Goal: Task Accomplishment & Management: Manage account settings

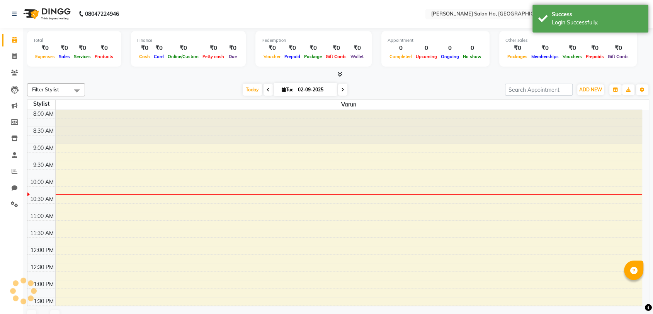
select select "en"
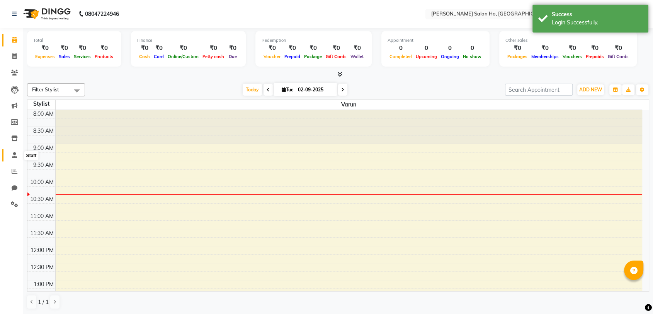
click at [17, 154] on span at bounding box center [15, 155] width 14 height 9
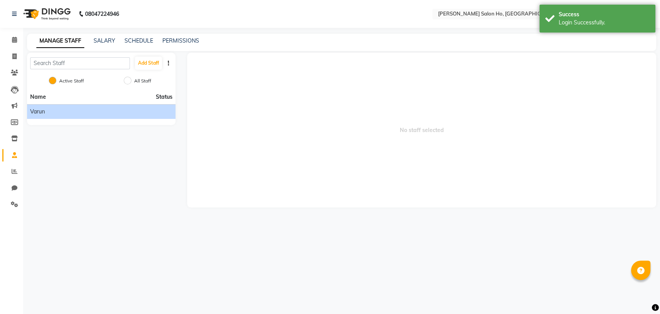
click at [107, 105] on li "Varun" at bounding box center [101, 111] width 148 height 15
click at [101, 109] on div "Varun" at bounding box center [101, 111] width 142 height 8
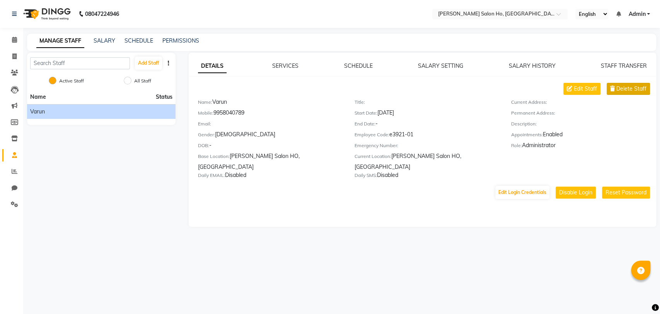
click at [621, 83] on button "Delete Staff" at bounding box center [628, 89] width 43 height 12
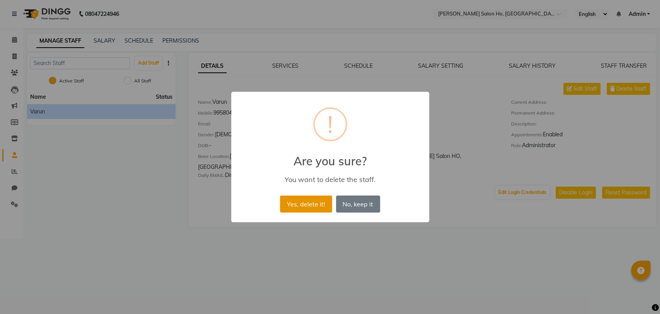
click at [316, 206] on button "Yes, delete it!" at bounding box center [306, 203] width 52 height 17
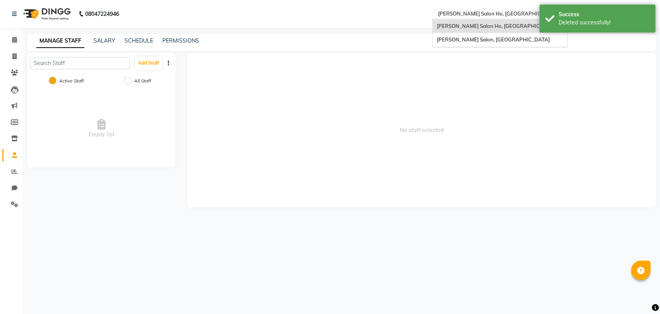
click at [473, 11] on input "text" at bounding box center [492, 15] width 112 height 8
click at [472, 37] on span "[PERSON_NAME] Salon, [GEOGRAPHIC_DATA]" at bounding box center [493, 39] width 113 height 6
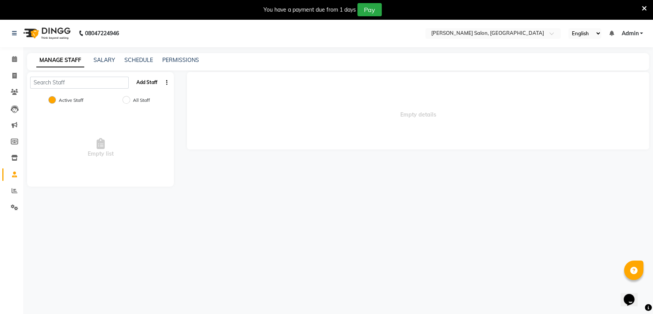
click at [142, 82] on button "Add Staff" at bounding box center [146, 82] width 27 height 13
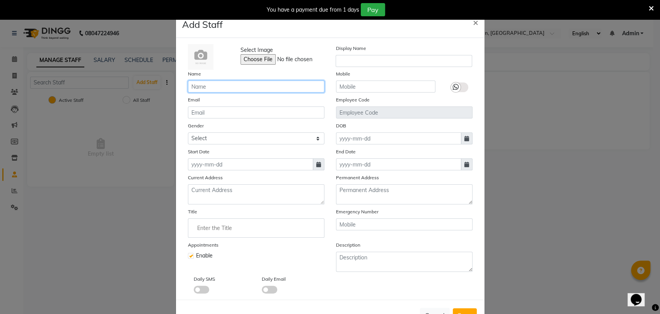
click at [275, 82] on input "text" at bounding box center [256, 86] width 136 height 12
type input "Varun"
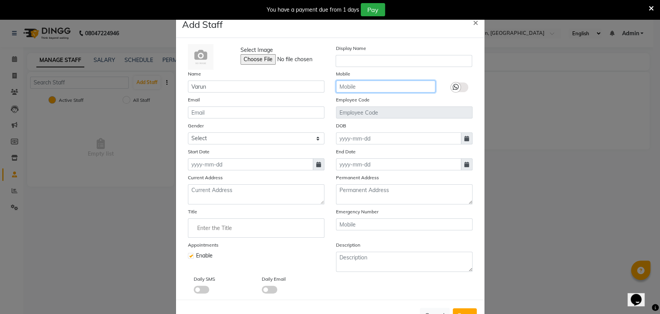
click at [357, 88] on input "text" at bounding box center [385, 86] width 99 height 12
paste input "9958040789"
type input "9958040789"
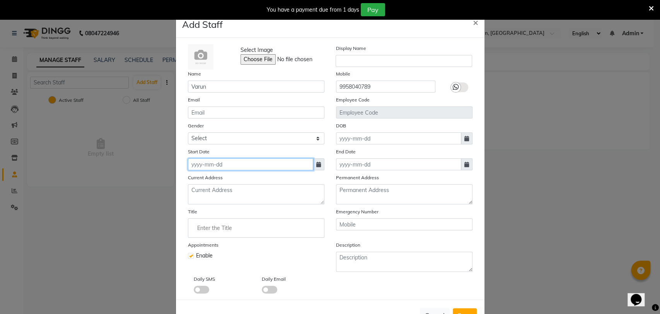
click at [280, 164] on input at bounding box center [250, 164] width 125 height 12
select select "9"
select select "2025"
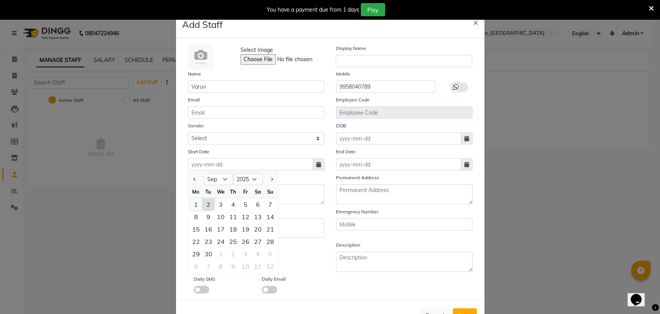
click at [195, 199] on div "1" at bounding box center [196, 204] width 12 height 12
type input "[DATE]"
click at [188, 254] on label at bounding box center [191, 255] width 6 height 6
click at [188, 254] on input "checkbox" at bounding box center [190, 254] width 5 height 5
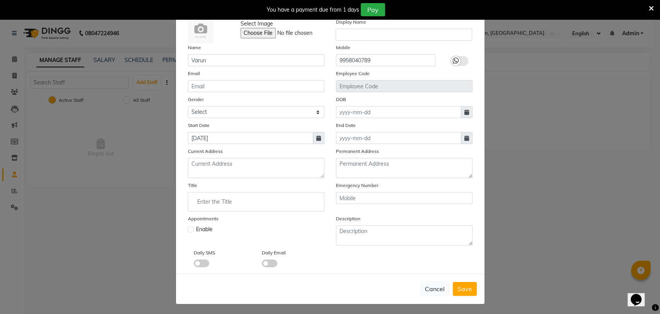
click at [188, 226] on label at bounding box center [191, 229] width 6 height 6
click at [188, 226] on input "checkbox" at bounding box center [190, 228] width 5 height 5
checkbox input "true"
click at [466, 286] on span "Save" at bounding box center [464, 289] width 15 height 8
checkbox input "false"
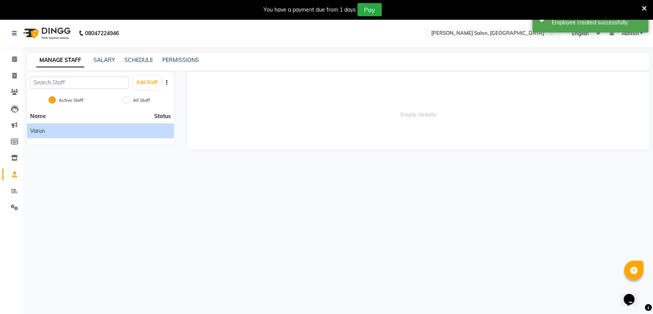
click at [48, 132] on div "Varun" at bounding box center [100, 131] width 141 height 8
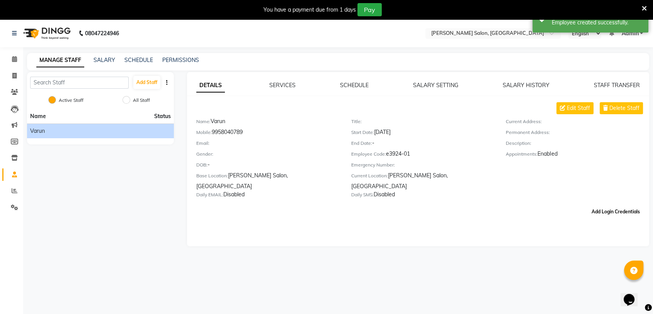
click at [614, 205] on button "Add Login Credentials" at bounding box center [616, 211] width 55 height 13
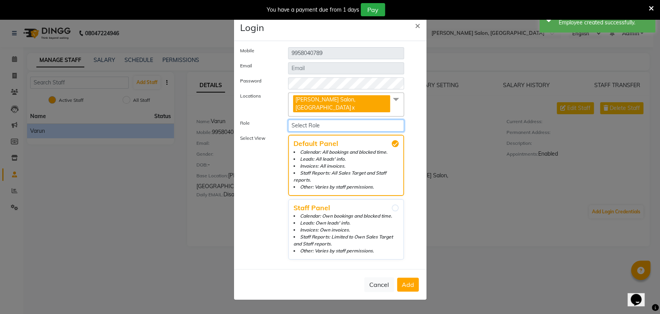
click at [317, 121] on select "Select Role Operator Manager Administrator" at bounding box center [346, 125] width 116 height 12
select select "5840"
click at [288, 119] on select "Select Role Operator Manager Administrator" at bounding box center [346, 125] width 116 height 12
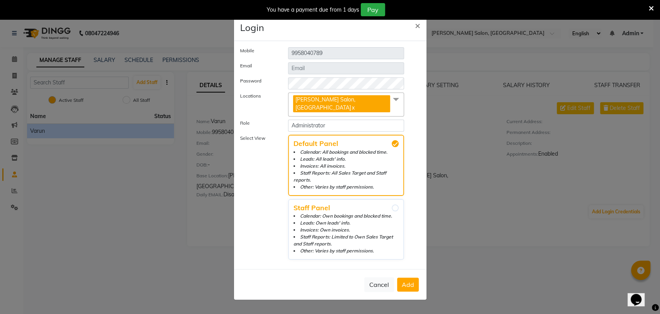
click at [409, 277] on button "Add" at bounding box center [408, 284] width 22 height 14
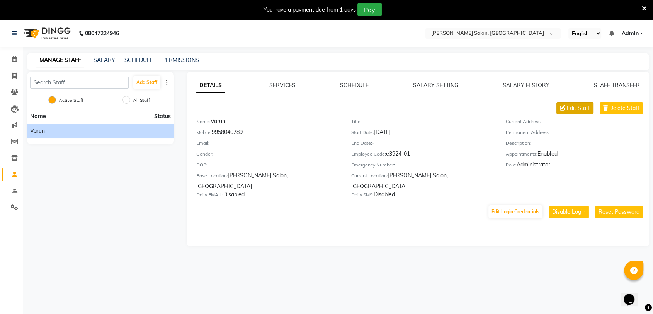
click at [576, 104] on span "Edit Staff" at bounding box center [578, 108] width 23 height 8
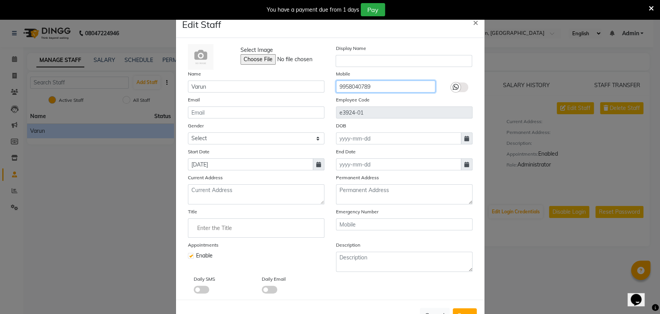
click at [379, 82] on input "9958040789" at bounding box center [385, 86] width 99 height 12
paste input "810390117"
click at [379, 82] on input "9810390117" at bounding box center [385, 86] width 99 height 12
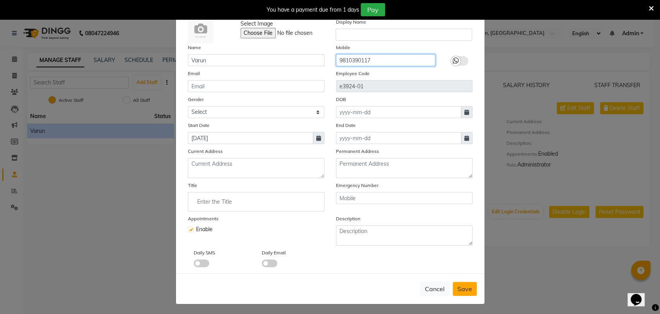
type input "9810390117"
click at [457, 288] on span "Save" at bounding box center [464, 289] width 15 height 8
checkbox input "false"
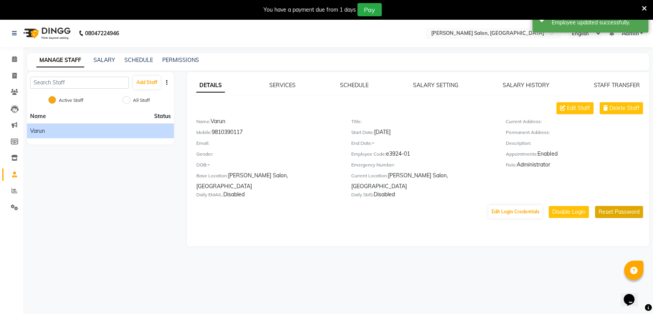
click at [611, 206] on button "Reset Password" at bounding box center [619, 212] width 48 height 12
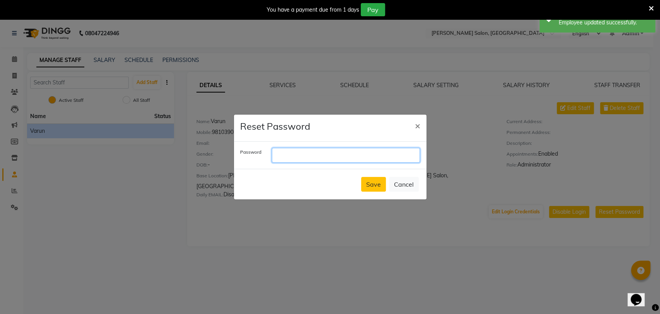
click at [388, 158] on input "text" at bounding box center [346, 155] width 148 height 15
paste input "9810390117"
type input "9810390117"
click at [365, 178] on button "Save" at bounding box center [373, 184] width 25 height 15
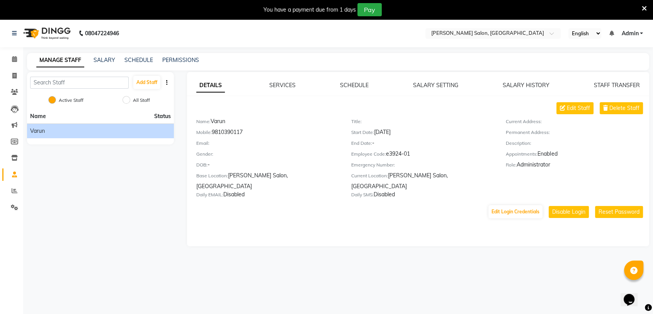
drag, startPoint x: 214, startPoint y: 133, endPoint x: 257, endPoint y: 128, distance: 43.2
click at [257, 128] on div "Mobile: 9810390117" at bounding box center [267, 133] width 143 height 11
copy div "9810390117"
click at [634, 29] on span "Admin" at bounding box center [630, 33] width 17 height 8
click at [605, 71] on link "Sign out" at bounding box center [603, 72] width 71 height 12
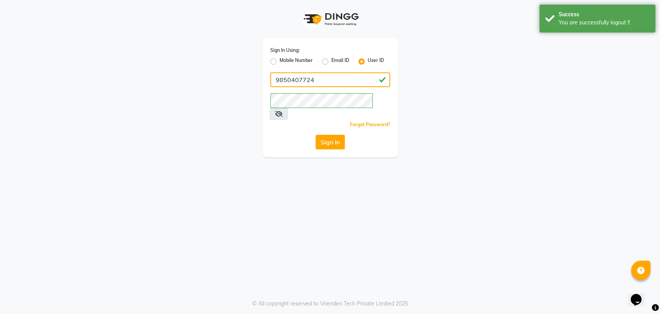
click at [353, 82] on input "9850407724" at bounding box center [330, 79] width 120 height 15
paste input "10390117"
click at [353, 82] on input "9810390117" at bounding box center [330, 79] width 120 height 15
type input "9810390117"
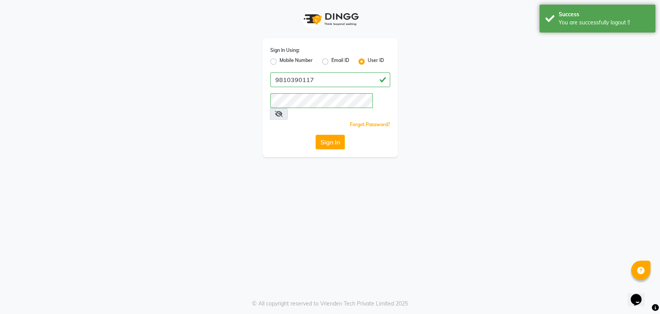
click at [280, 63] on label "Mobile Number" at bounding box center [296, 61] width 33 height 9
click at [280, 62] on input "Mobile Number" at bounding box center [282, 59] width 5 height 5
radio input "true"
radio input "false"
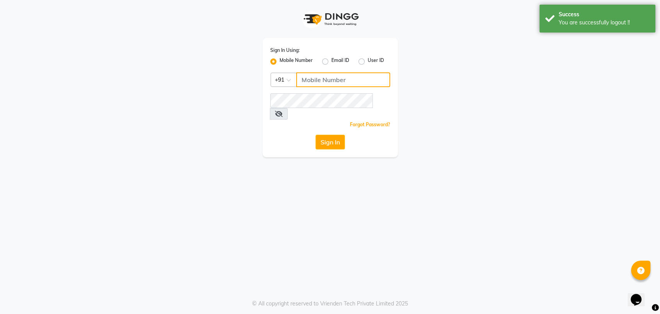
click at [319, 74] on input "Username" at bounding box center [343, 79] width 94 height 15
paste input "9810390117"
type input "9810390117"
drag, startPoint x: 304, startPoint y: 132, endPoint x: 331, endPoint y: 131, distance: 27.8
click at [331, 135] on div "Sign In" at bounding box center [330, 142] width 120 height 15
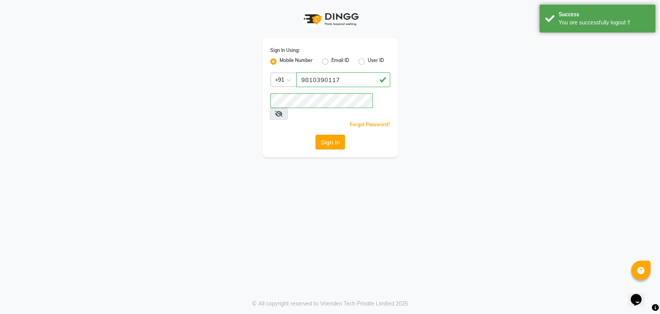
click at [331, 135] on button "Sign In" at bounding box center [329, 142] width 29 height 15
